Goal: Information Seeking & Learning: Learn about a topic

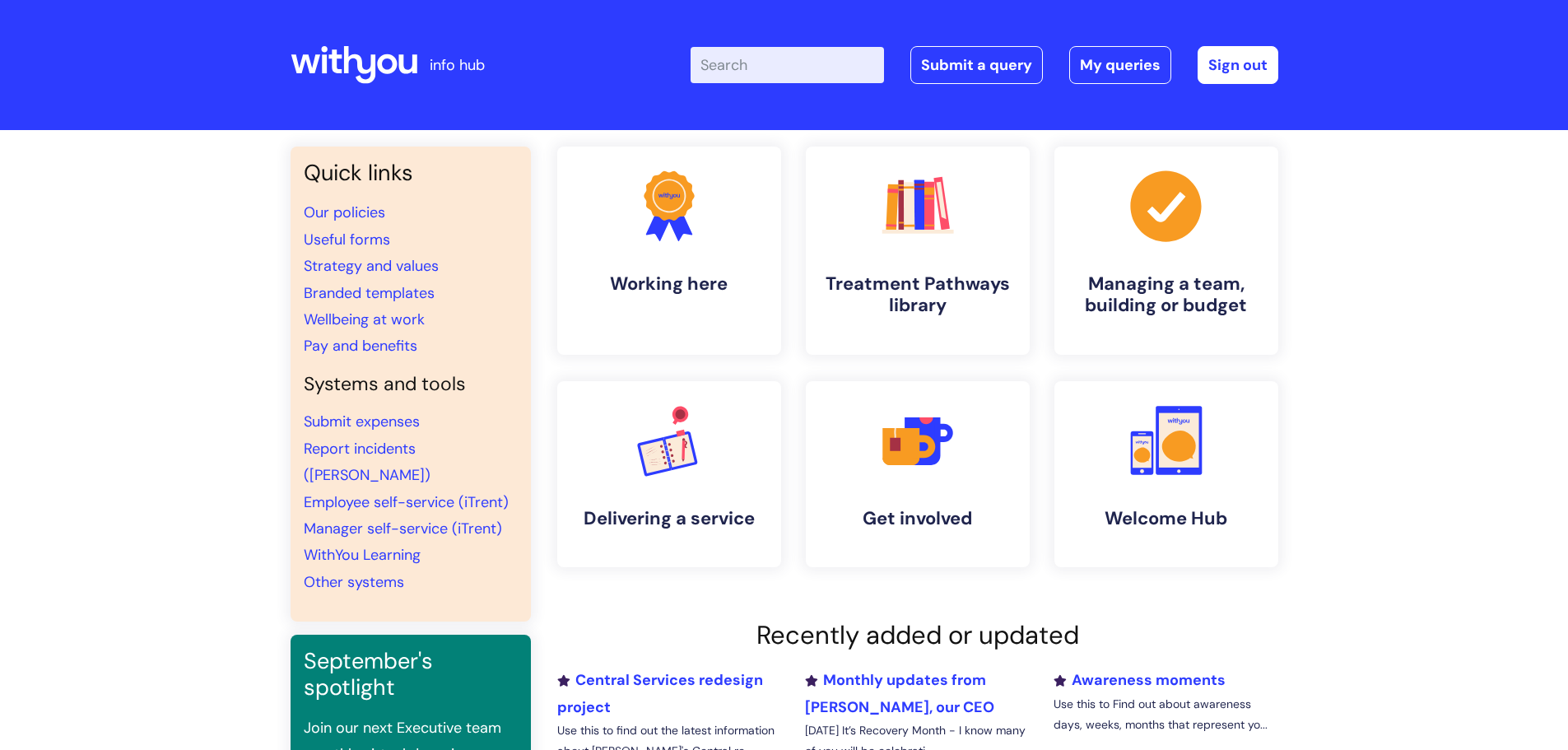
click at [843, 66] on input "Enter your search term here..." at bounding box center [787, 65] width 194 height 36
type input "practice standards"
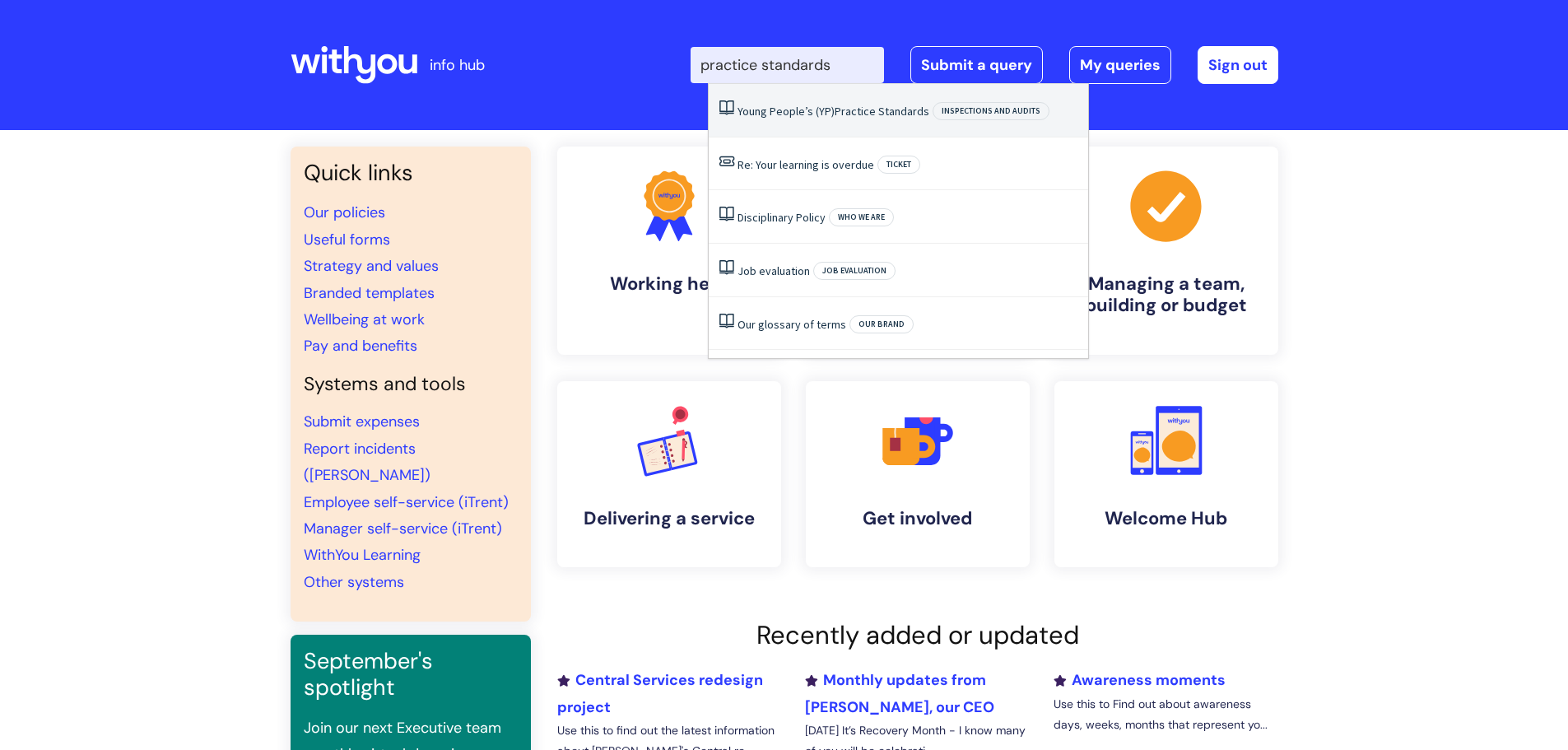
click at [832, 118] on li "Young People’s (YP) Practice Standards Inspections and audits" at bounding box center [898, 110] width 380 height 53
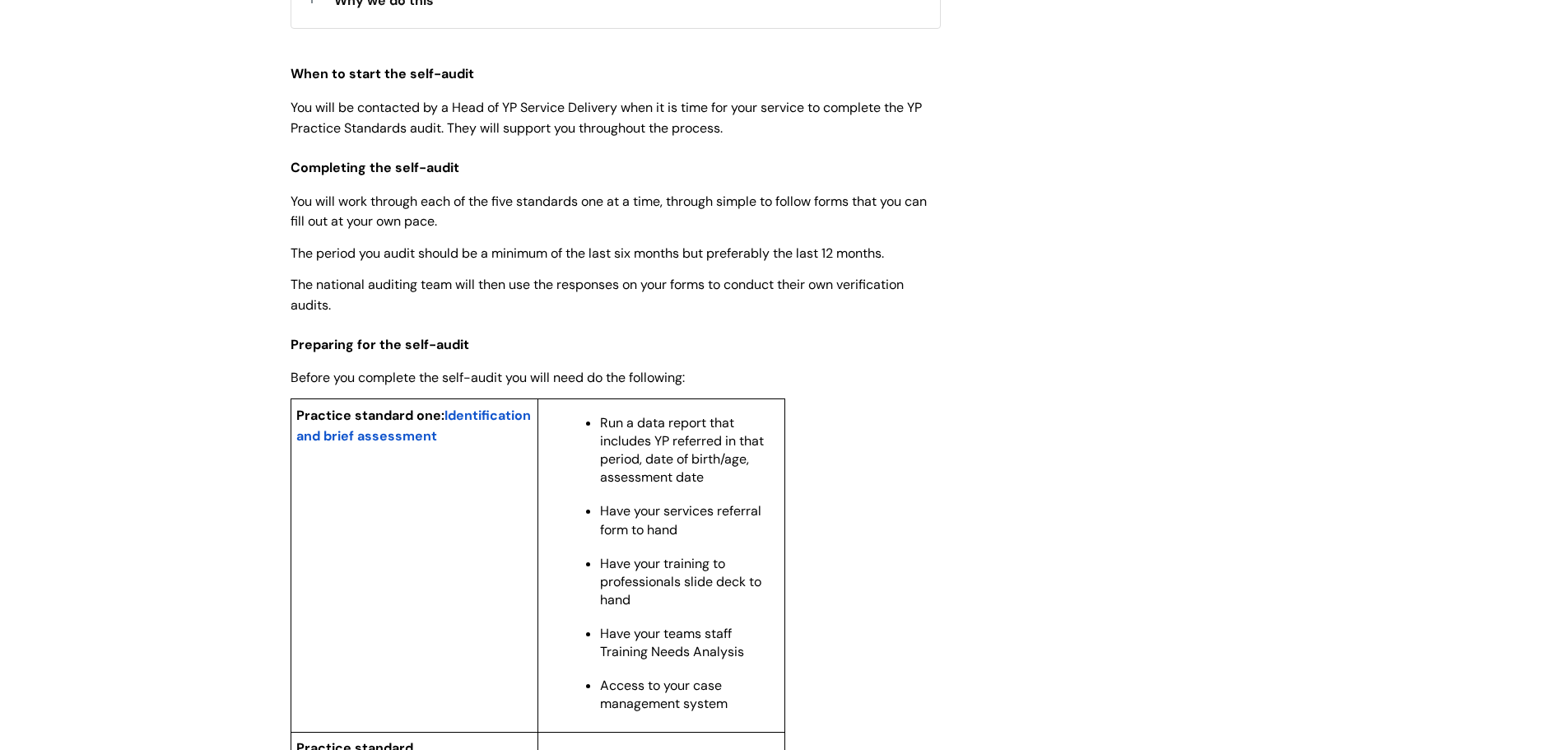
scroll to position [1070, 0]
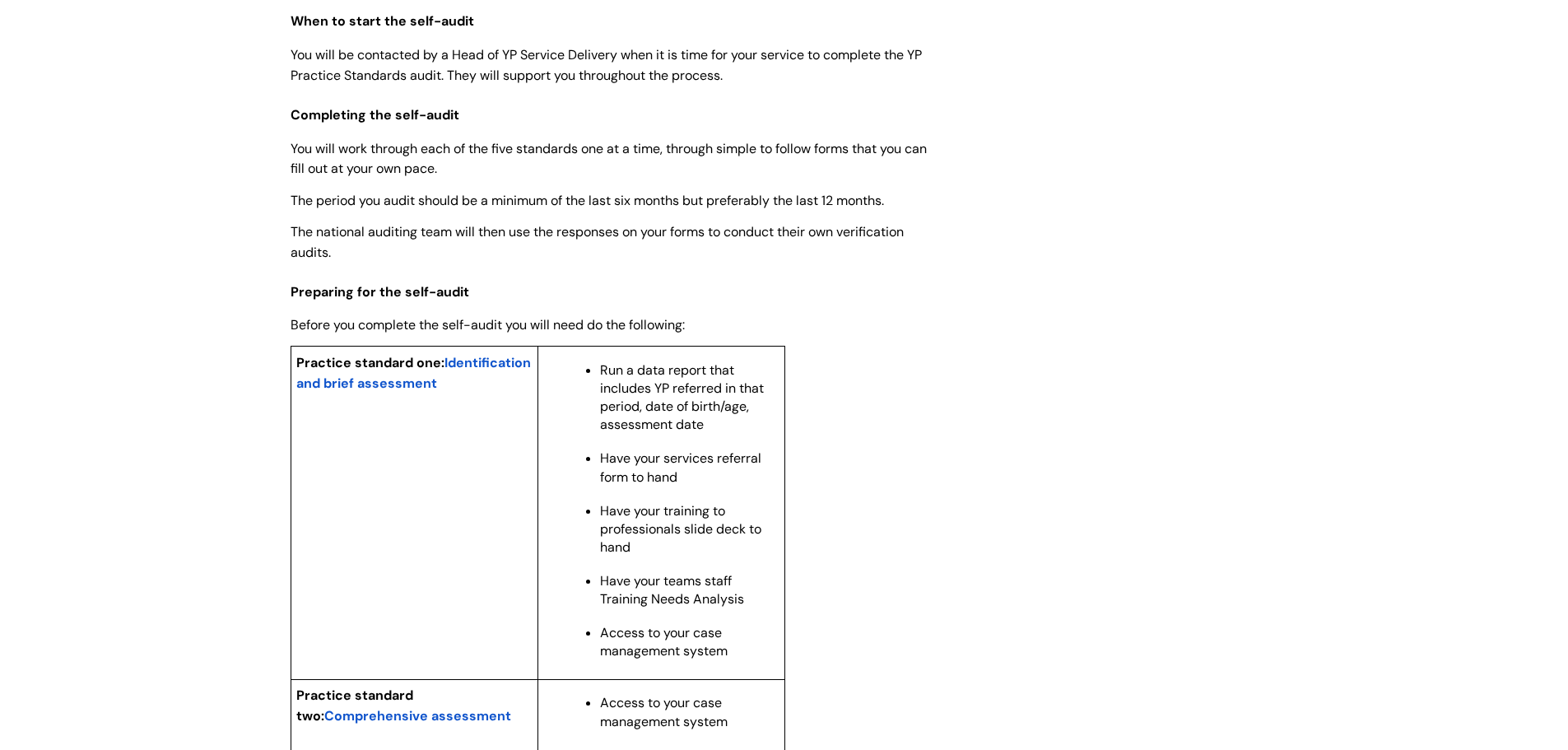
click at [394, 392] on span "Identification and brief assessment" at bounding box center [414, 373] width 235 height 38
